Goal: Task Accomplishment & Management: Use online tool/utility

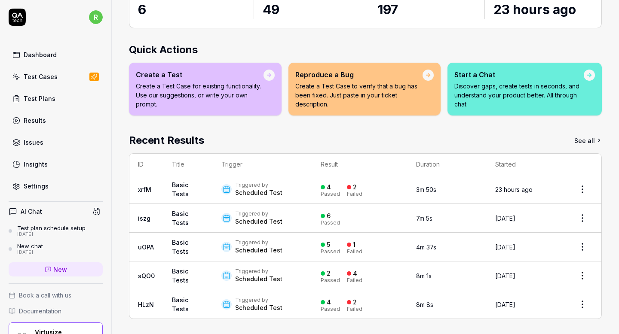
scroll to position [80, 0]
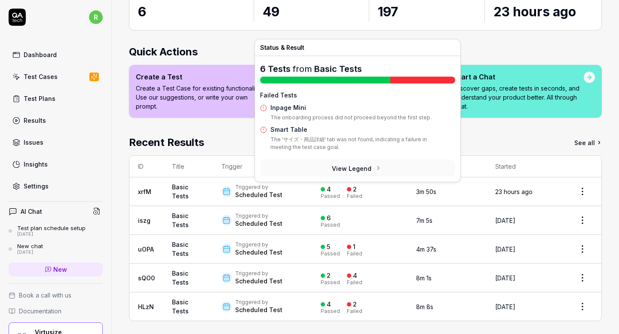
click at [363, 165] on button "View Legend" at bounding box center [357, 168] width 195 height 17
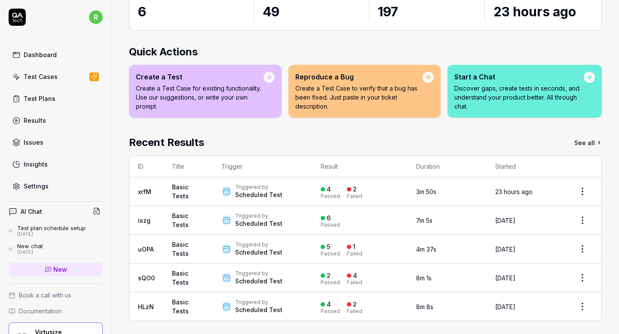
click at [481, 125] on div "Active Tests 6 Run count 49 Test Case Executions 197 Last Run 23 hours ago Quic…" at bounding box center [365, 154] width 507 height 370
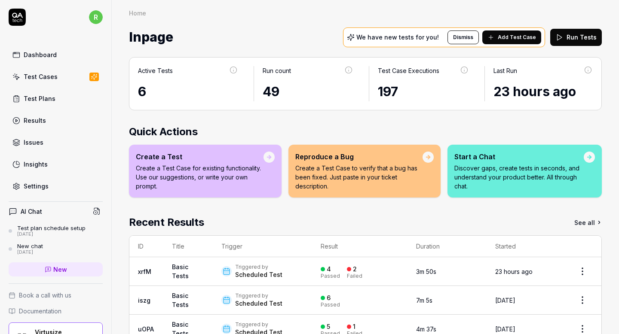
click at [54, 78] on div "Test Cases" at bounding box center [41, 76] width 34 height 9
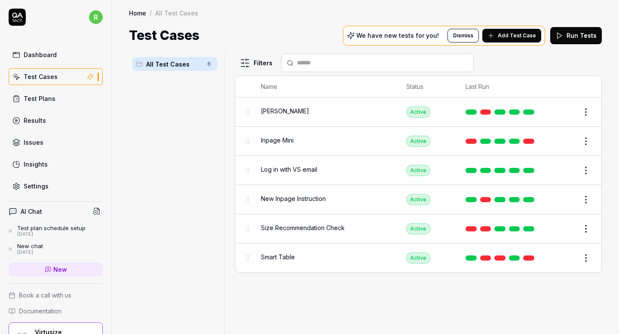
click at [583, 141] on html "r Dashboard Test Cases Test Plans Results Issues Insights Settings AI Chat Test…" at bounding box center [309, 167] width 619 height 334
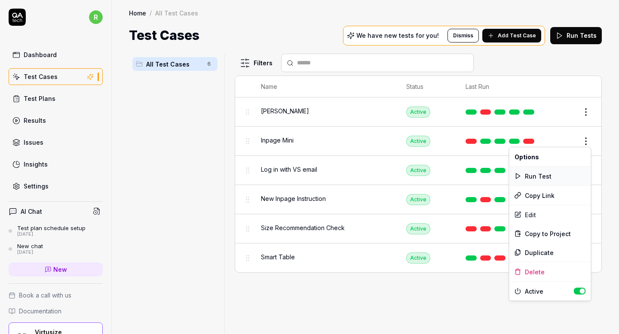
click at [542, 175] on div "Run Test" at bounding box center [550, 176] width 82 height 19
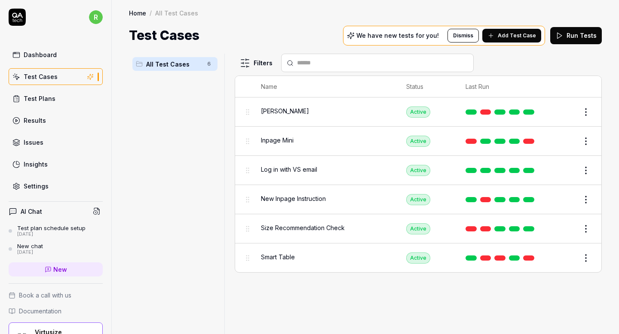
click at [583, 254] on html "r Dashboard Test Cases Test Plans Results Issues Insights Settings AI Chat Test…" at bounding box center [309, 167] width 619 height 334
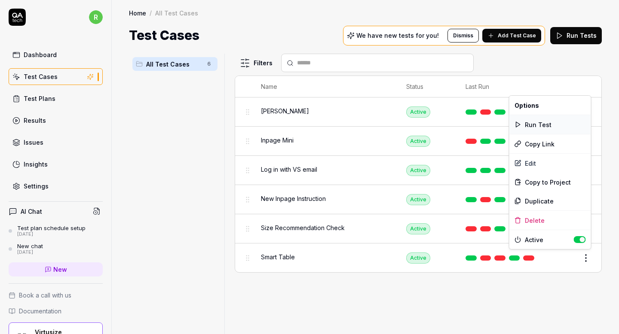
click at [539, 126] on div "Run Test" at bounding box center [550, 124] width 82 height 19
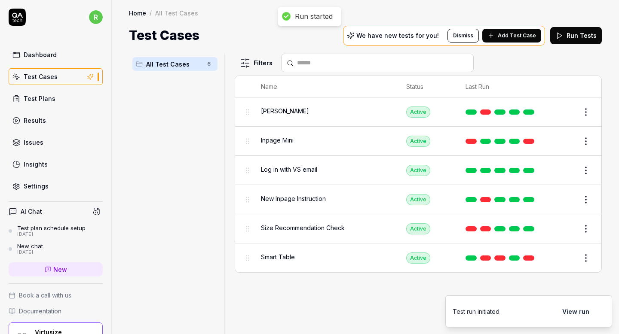
click at [51, 127] on link "Results" at bounding box center [56, 120] width 94 height 17
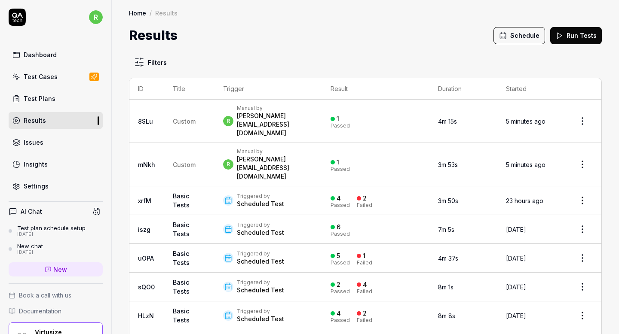
click at [347, 27] on div "Results Schedule Run Tests" at bounding box center [365, 35] width 473 height 19
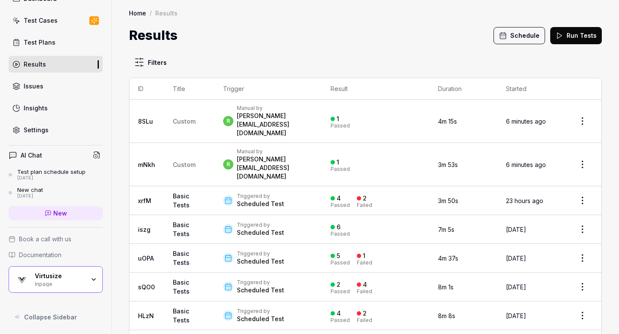
click at [55, 276] on div "Virtusize" at bounding box center [60, 277] width 50 height 8
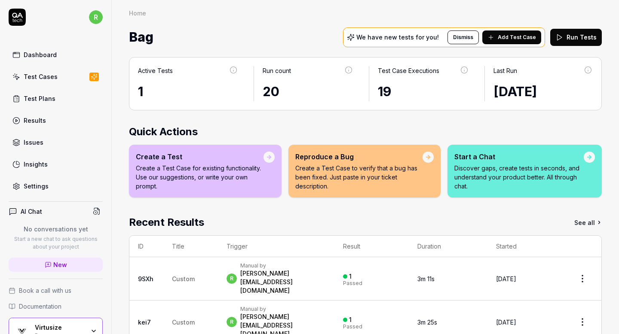
click at [562, 37] on polygon at bounding box center [560, 37] width 5 height 6
click at [569, 37] on button "Run Tests" at bounding box center [576, 37] width 52 height 17
click at [563, 36] on icon at bounding box center [559, 38] width 8 height 8
click at [590, 37] on button "Run Tests" at bounding box center [576, 37] width 52 height 17
click at [304, 25] on div "Run started" at bounding box center [310, 16] width 64 height 19
